Goal: Book appointment/travel/reservation

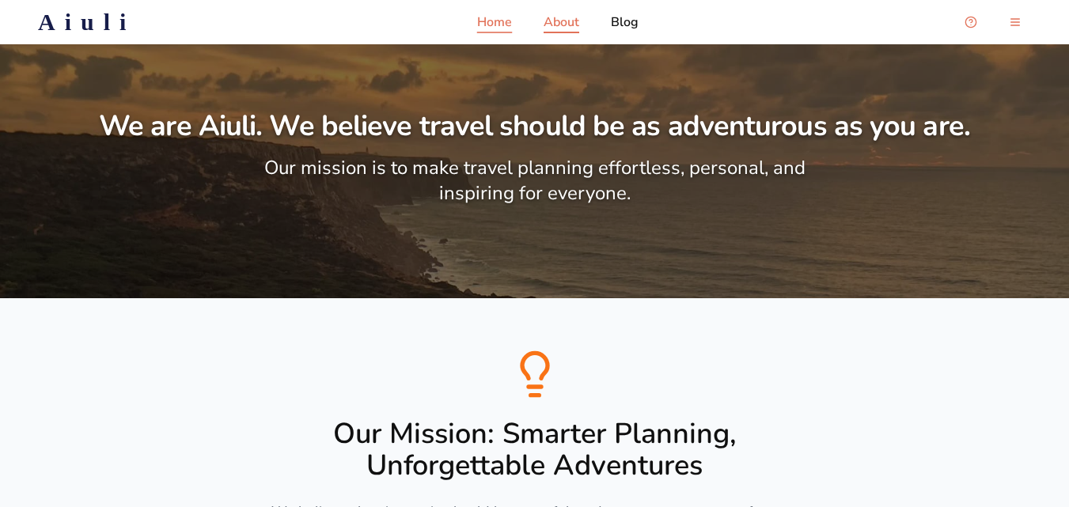
click at [503, 21] on p "Home" at bounding box center [494, 22] width 35 height 19
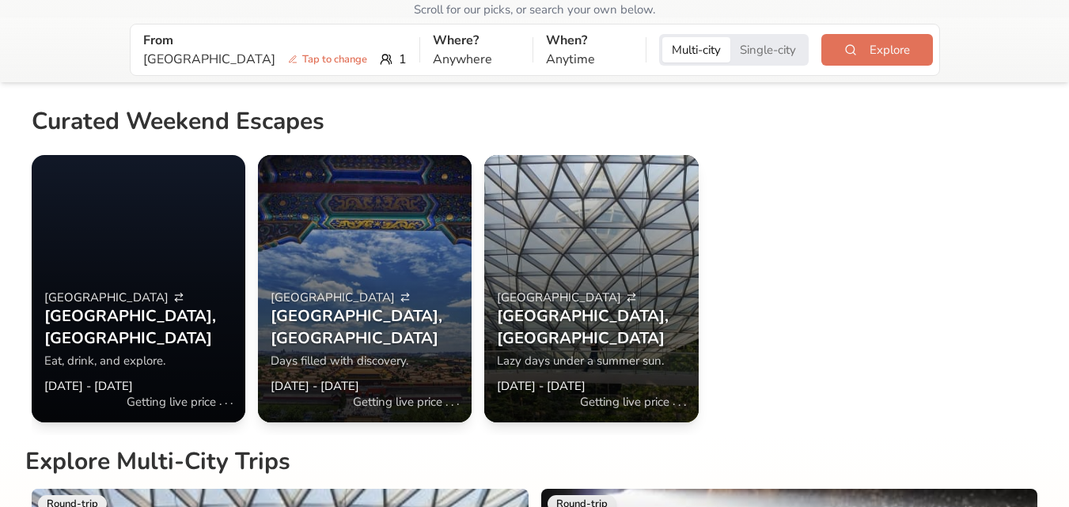
scroll to position [237, 0]
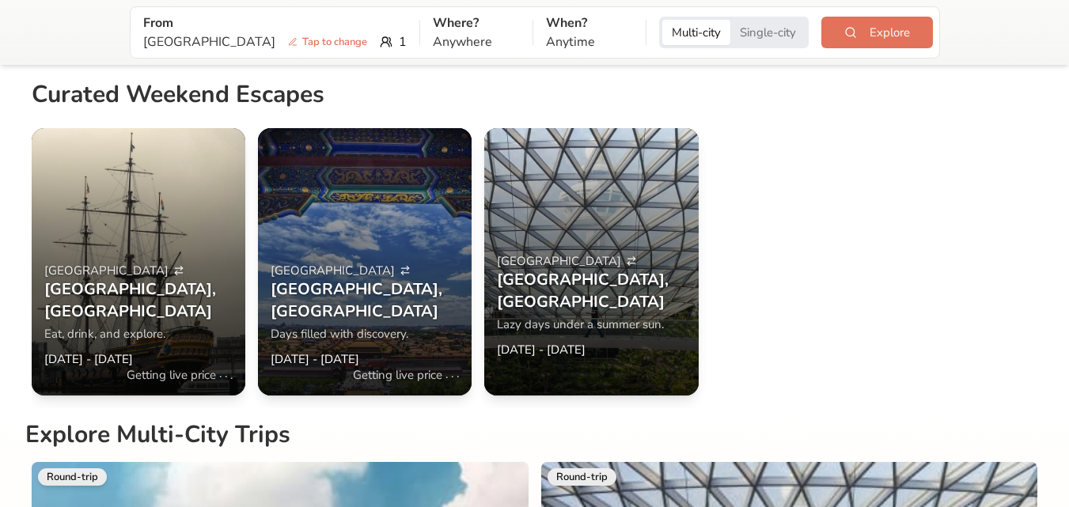
click at [169, 245] on div at bounding box center [139, 261] width 214 height 267
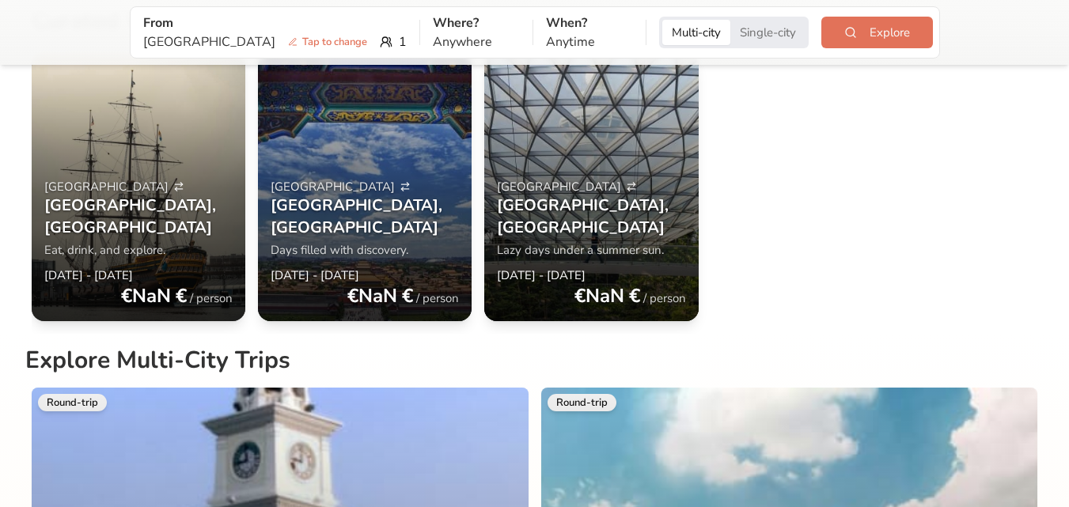
scroll to position [317, 0]
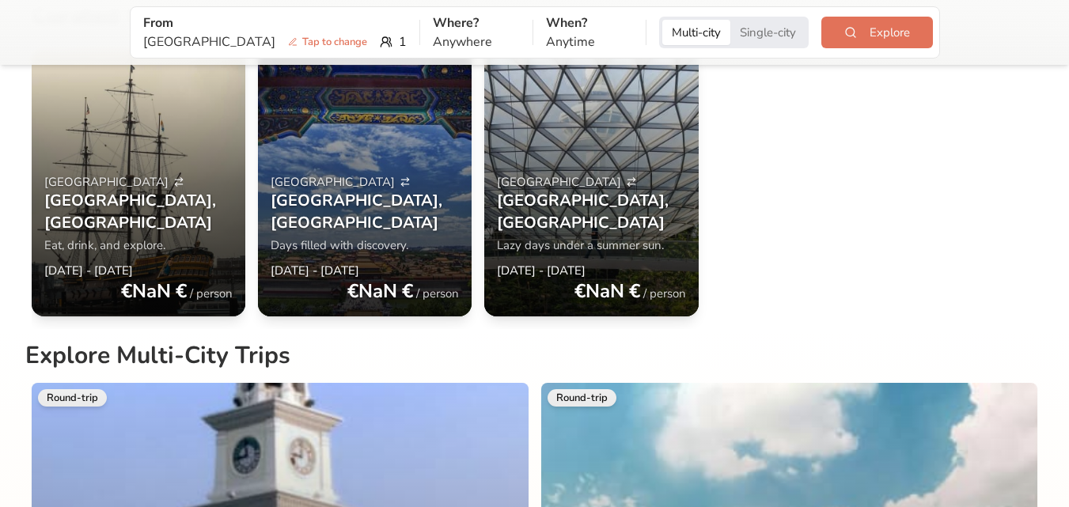
click at [122, 212] on h3 "[GEOGRAPHIC_DATA] , [GEOGRAPHIC_DATA]" at bounding box center [138, 212] width 188 height 44
click at [153, 279] on p "€ NaN €" at bounding box center [154, 291] width 66 height 25
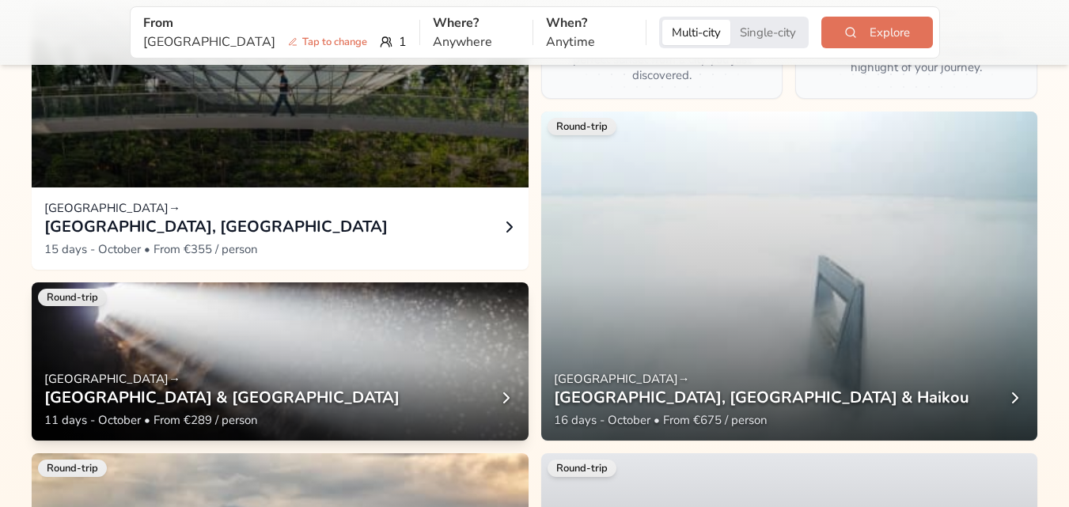
scroll to position [1108, 0]
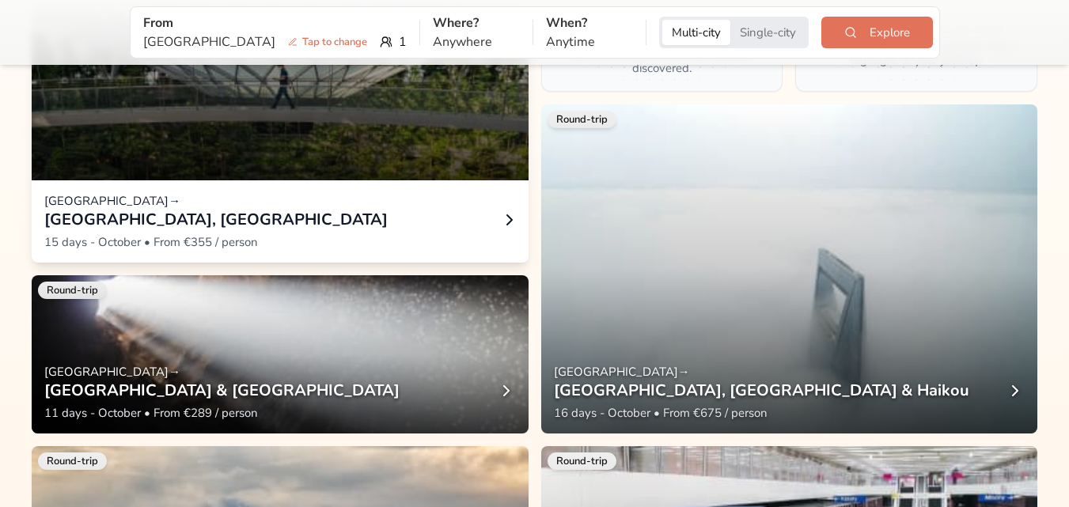
click at [207, 209] on h3 "[GEOGRAPHIC_DATA], [GEOGRAPHIC_DATA]" at bounding box center [215, 220] width 343 height 22
